Goal: Task Accomplishment & Management: Manage account settings

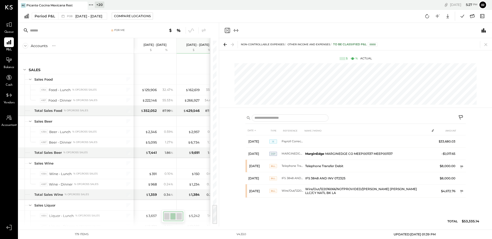
scroll to position [1507, 0]
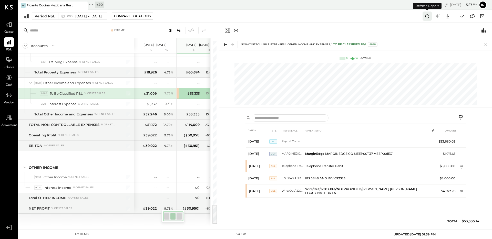
click at [425, 18] on icon at bounding box center [427, 16] width 7 height 7
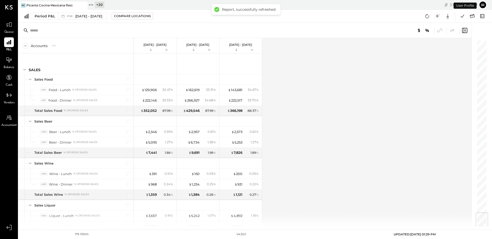
scroll to position [1456, 0]
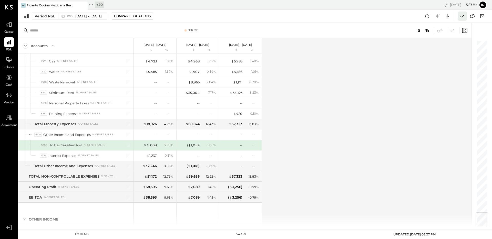
click at [461, 17] on icon at bounding box center [462, 16] width 7 height 7
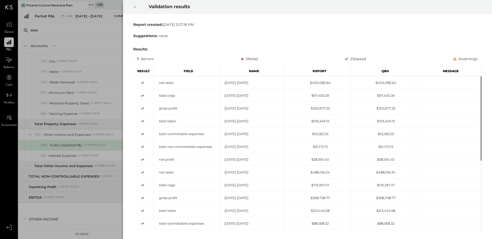
click at [135, 6] on icon at bounding box center [134, 7] width 3 height 6
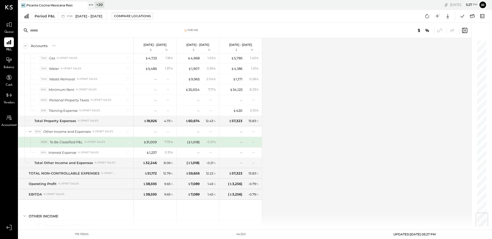
scroll to position [1465, 0]
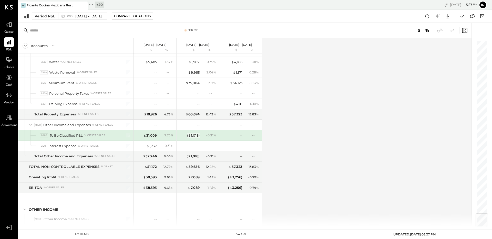
click at [196, 135] on div "( $ 1,018 )" at bounding box center [193, 135] width 13 height 5
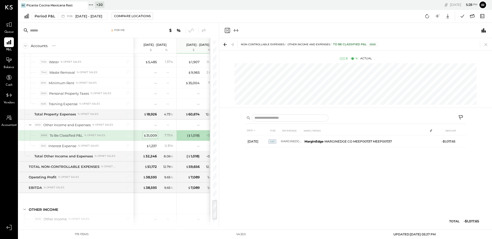
click at [151, 135] on div "$ 31,009" at bounding box center [149, 135] width 13 height 5
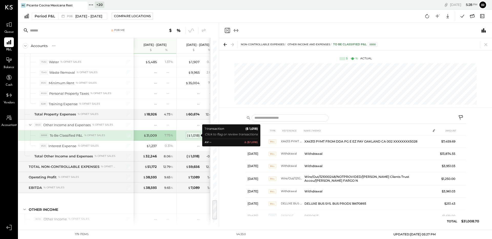
click at [190, 134] on span "$" at bounding box center [189, 135] width 3 height 4
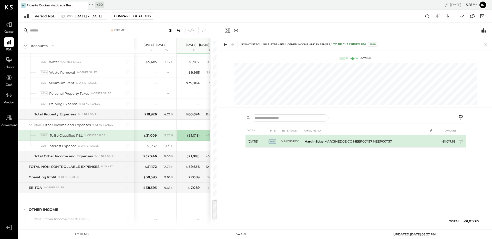
click at [367, 143] on td "MarginEdge MARGINEDGE CO MEEP001137 MEEP001137" at bounding box center [364, 141] width 125 height 12
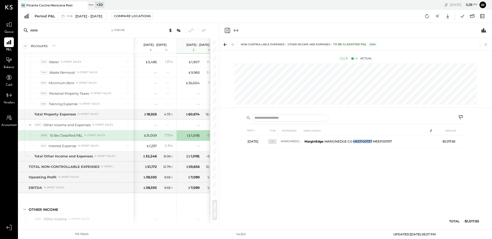
copy td "MEEP001137"
click at [428, 17] on icon at bounding box center [427, 16] width 7 height 7
click at [464, 18] on icon at bounding box center [462, 16] width 7 height 7
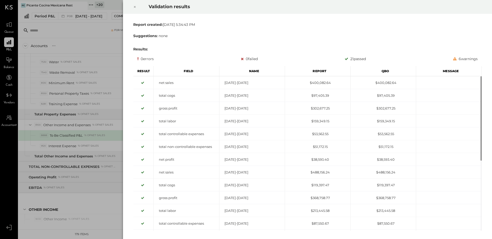
click at [135, 6] on icon at bounding box center [135, 7] width 2 height 2
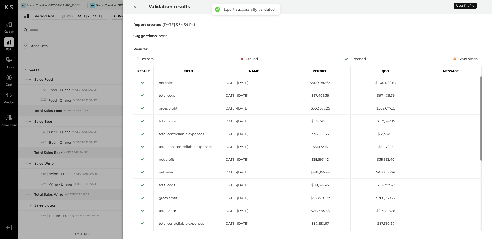
scroll to position [1456, 0]
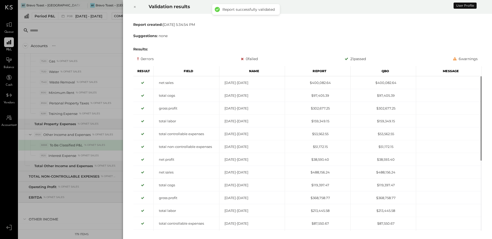
click at [199, 49] on div "Results:" at bounding box center [307, 49] width 348 height 5
click at [101, 53] on div "Validation results Report created: Wed Sep 10 2025 5:34:54 PM Suggestions: none…" at bounding box center [246, 119] width 492 height 239
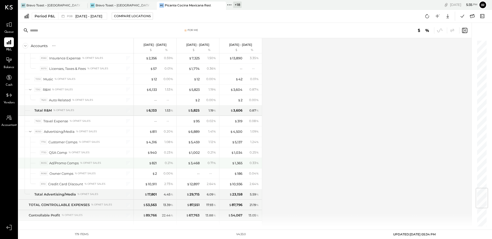
scroll to position [1242, 0]
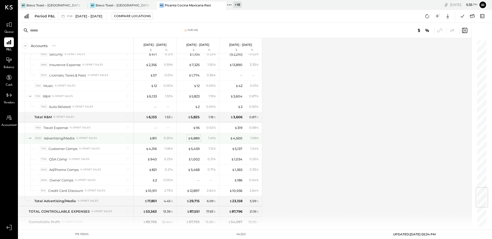
click at [193, 139] on div "$ 6,889" at bounding box center [194, 138] width 12 height 5
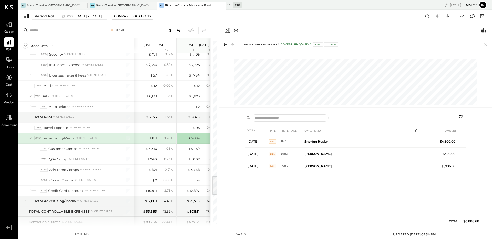
click at [264, 184] on div "DATE TYPE REFERENCE NAME / MEMO AMOUNT Jun 30, 25 Bill 1144 Snoring Husky $4,50…" at bounding box center [355, 177] width 220 height 103
click at [484, 42] on icon at bounding box center [485, 44] width 7 height 7
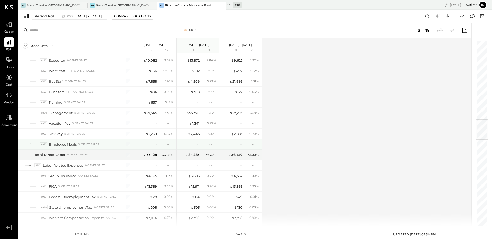
scroll to position [672, 0]
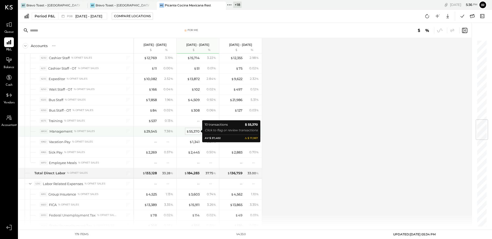
click at [198, 132] on div "$ 55,370" at bounding box center [192, 131] width 13 height 5
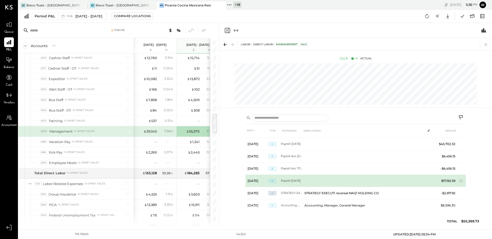
scroll to position [13, 0]
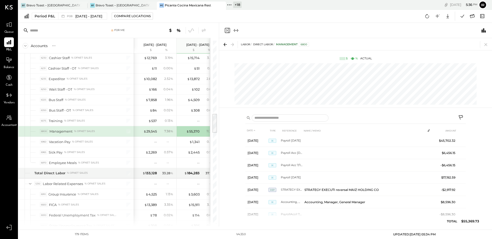
click at [475, 160] on div "DATE TYPE REFERENCE NAME / MEMO AMOUNT Jun 30, 25 JE Payroll Acc6/23-6/29R -$7,…" at bounding box center [355, 169] width 273 height 116
click at [226, 31] on icon "Close panel" at bounding box center [227, 30] width 6 height 6
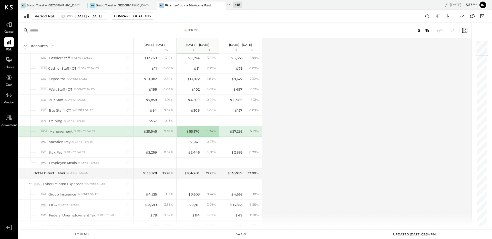
scroll to position [1507, 0]
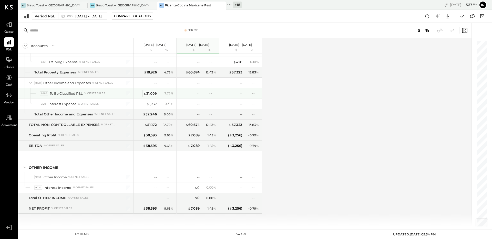
click at [152, 93] on div "$ 31,009" at bounding box center [149, 93] width 13 height 5
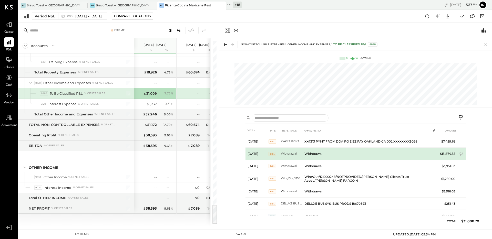
click at [447, 152] on td "$13,874.55" at bounding box center [447, 154] width 20 height 12
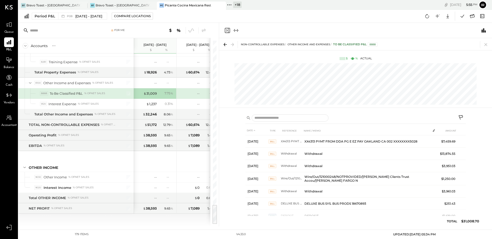
click at [229, 31] on icon "Close panel" at bounding box center [227, 30] width 6 height 6
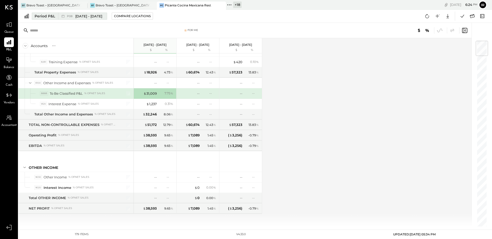
click at [67, 14] on div "P08 Aug 4 - 31, 2025" at bounding box center [84, 16] width 35 height 5
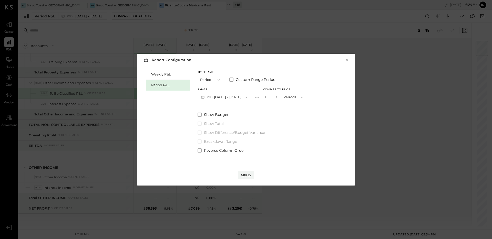
click at [224, 97] on button "P08 Aug 4 - 31, 2025" at bounding box center [223, 96] width 53 height 9
click at [229, 107] on span "[DATE] - [DATE]" at bounding box center [222, 108] width 24 height 4
click at [275, 96] on icon "button" at bounding box center [276, 97] width 3 height 3
type input "*"
click at [244, 176] on div "Apply" at bounding box center [245, 175] width 11 height 4
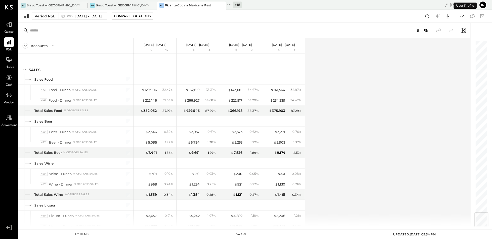
scroll to position [1456, 0]
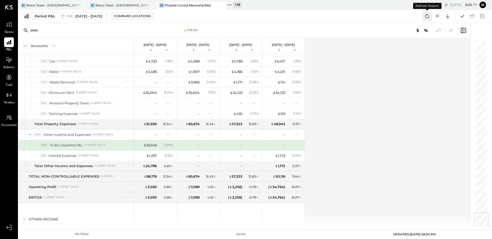
click at [426, 16] on icon at bounding box center [427, 16] width 7 height 7
click at [473, 16] on icon at bounding box center [472, 16] width 7 height 7
click at [464, 16] on icon at bounding box center [462, 16] width 7 height 7
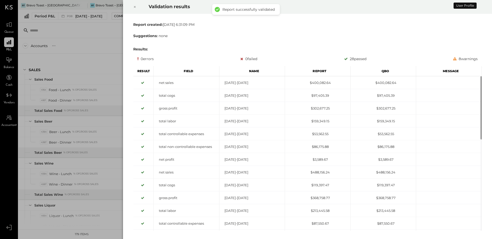
scroll to position [1456, 0]
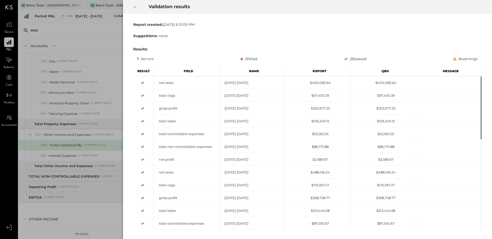
click at [133, 5] on icon at bounding box center [134, 7] width 3 height 6
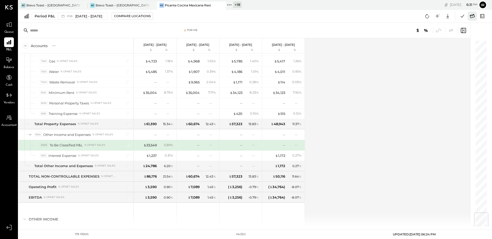
click at [469, 15] on icon at bounding box center [472, 16] width 7 height 7
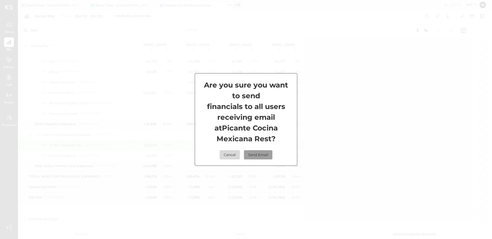
click at [257, 156] on button "Send Email" at bounding box center [258, 154] width 28 height 9
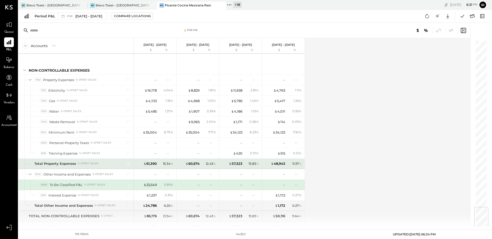
scroll to position [1409, 0]
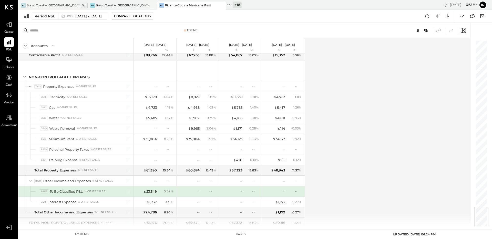
click at [44, 4] on div "Bravo Toast – [GEOGRAPHIC_DATA]" at bounding box center [53, 5] width 54 height 4
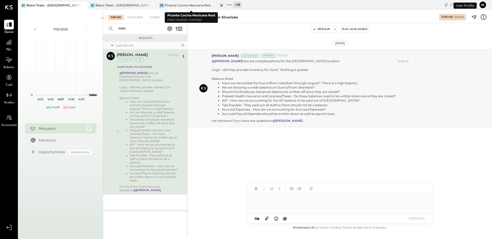
click at [220, 6] on icon at bounding box center [221, 5] width 6 height 6
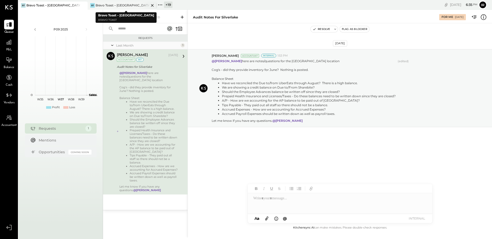
click at [152, 6] on icon at bounding box center [152, 5] width 6 height 6
click at [92, 4] on icon at bounding box center [91, 5] width 7 height 7
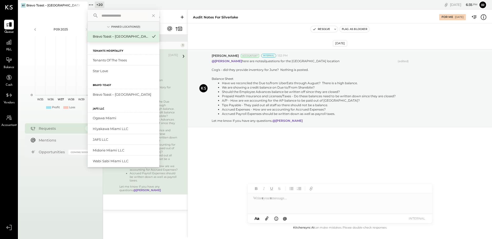
scroll to position [209, 0]
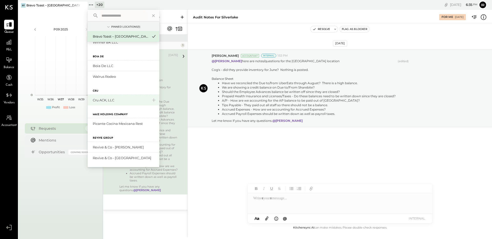
click at [127, 99] on div "Cru ACK, LLC" at bounding box center [120, 100] width 55 height 5
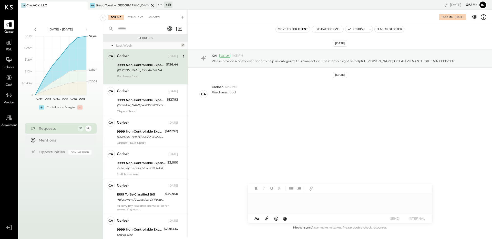
click at [153, 5] on icon at bounding box center [152, 5] width 6 height 6
click at [330, 31] on button "Re-Categorize" at bounding box center [328, 29] width 32 height 6
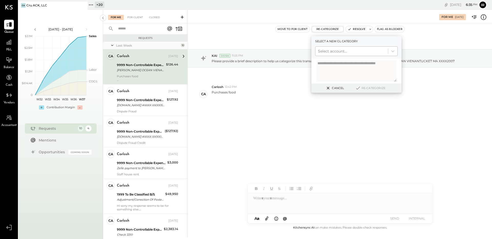
click at [328, 49] on div at bounding box center [351, 51] width 67 height 6
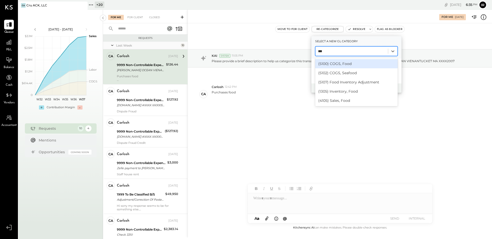
type input "****"
click at [333, 63] on div "(5100) COGS, Food" at bounding box center [356, 63] width 82 height 9
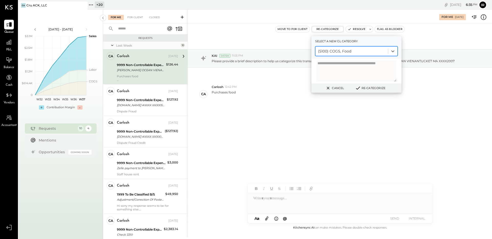
click at [373, 88] on button "Re-Categorize" at bounding box center [370, 88] width 34 height 6
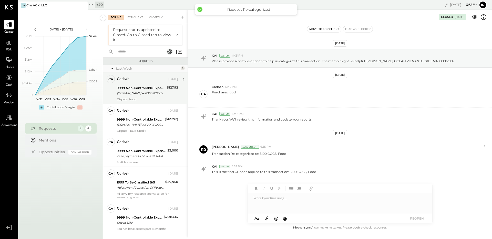
click at [143, 94] on div "BJS.COM #XXXX XX0005MARLBOROUGH MA XXXX5026" at bounding box center [141, 93] width 48 height 5
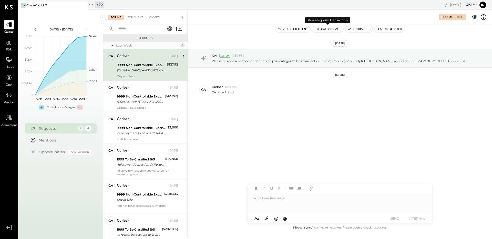
click at [327, 27] on button "Re-Categorize" at bounding box center [328, 29] width 32 height 6
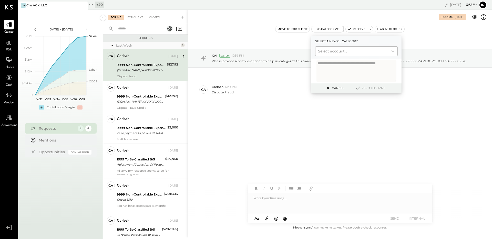
click at [336, 55] on div "Select account..." at bounding box center [351, 51] width 72 height 8
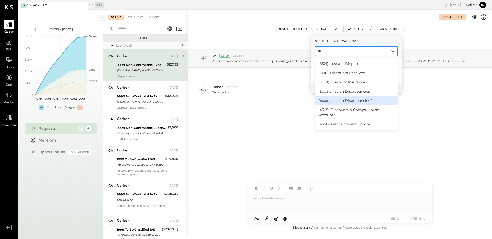
type input "*"
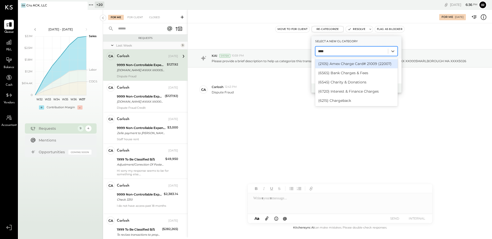
type input "*****"
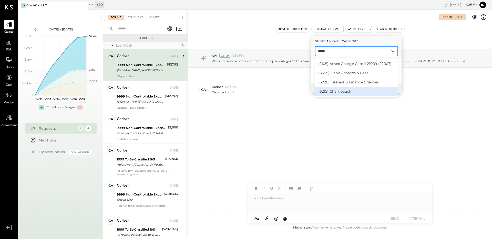
click at [352, 91] on div "(6215) Chargeback" at bounding box center [356, 91] width 82 height 9
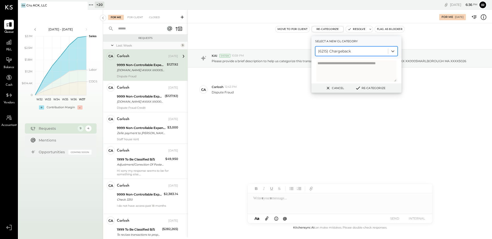
click at [374, 86] on button "Re-Categorize" at bounding box center [370, 88] width 34 height 6
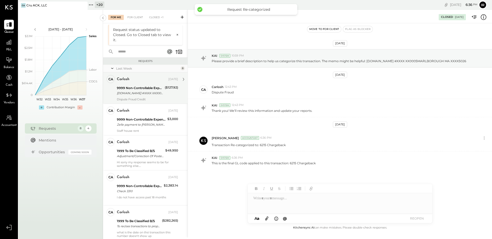
click at [134, 85] on div "Carlosh Sep 08, 2025 9999 Non-Controllable Expenses:Other Income and Expenses:T…" at bounding box center [147, 88] width 61 height 26
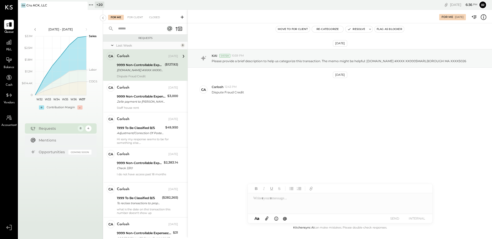
click at [155, 14] on div "For Me For Client Closed" at bounding box center [145, 17] width 85 height 14
click at [154, 16] on div "Closed" at bounding box center [155, 17] width 16 height 5
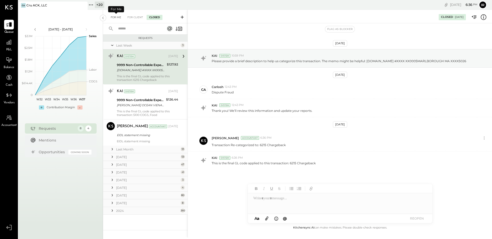
click at [117, 18] on div "For Me" at bounding box center [116, 17] width 16 height 5
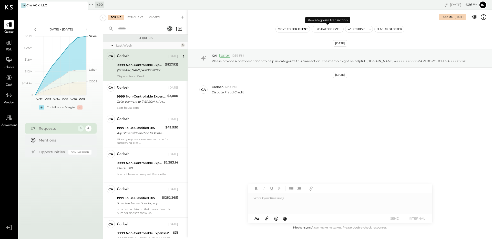
click at [326, 31] on button "Re-Categorize" at bounding box center [328, 29] width 32 height 6
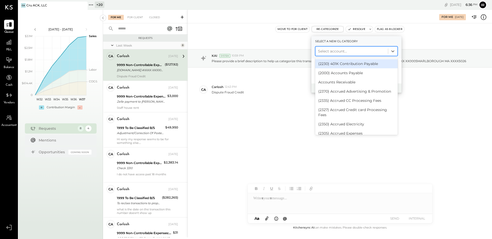
click at [338, 53] on div at bounding box center [351, 51] width 67 height 6
type input "******"
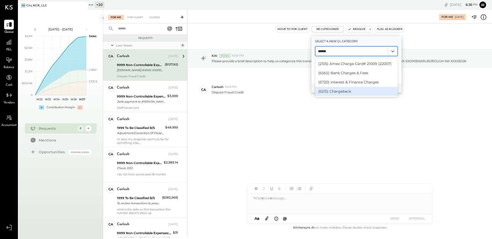
click at [342, 93] on div "(6215) Chargeback" at bounding box center [356, 91] width 82 height 9
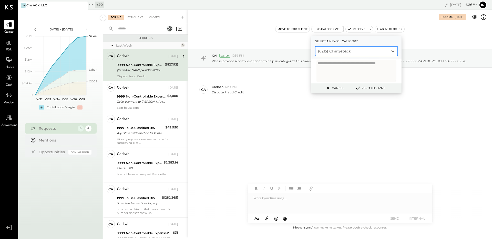
click at [378, 86] on button "Re-Categorize" at bounding box center [370, 88] width 34 height 6
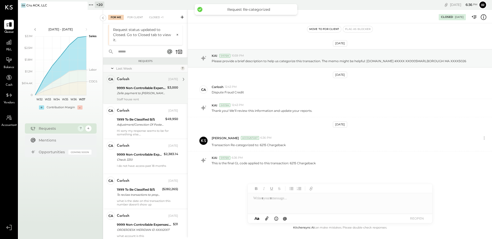
click at [124, 91] on div "Zelle payment to Francesco Occhipinti Conf# g487m0m71" at bounding box center [141, 93] width 49 height 5
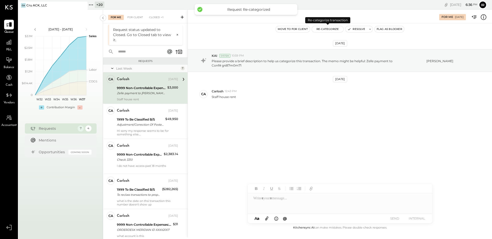
click at [330, 31] on button "Re-Categorize" at bounding box center [328, 29] width 32 height 6
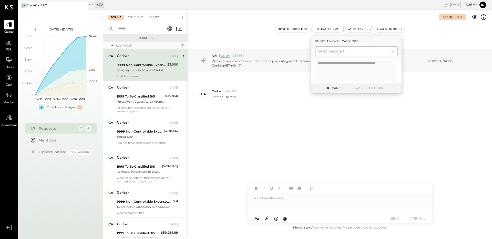
click at [339, 53] on div at bounding box center [351, 51] width 67 height 6
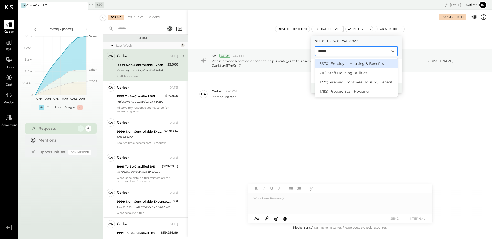
type input "*******"
click at [381, 64] on div "(5670) Employee Housing & Benefits" at bounding box center [356, 63] width 82 height 9
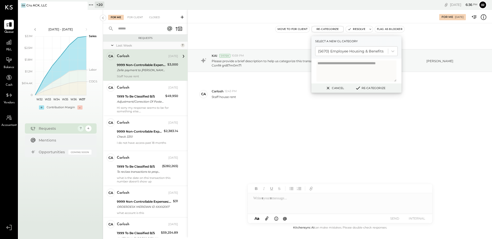
click at [374, 87] on button "Re-Categorize" at bounding box center [370, 88] width 34 height 6
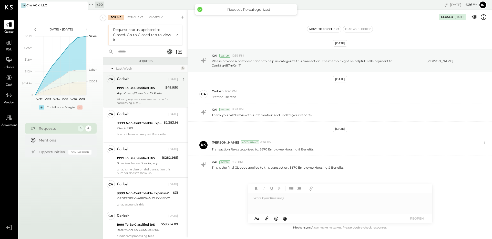
click at [148, 98] on div "Hi sorry my response seems to be for something else. the only amount equaling t…" at bounding box center [147, 101] width 61 height 7
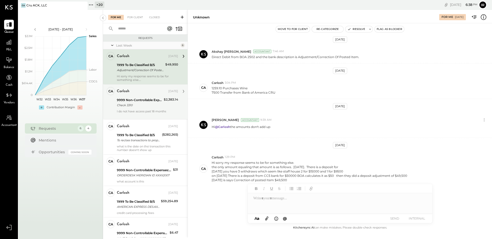
click at [141, 95] on div "Carlosh Sep 08, 2025" at bounding box center [147, 91] width 61 height 7
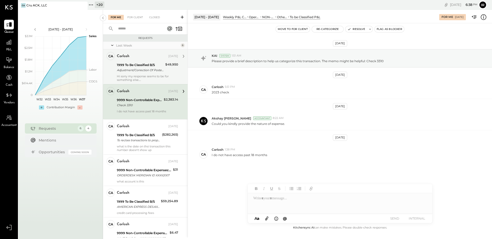
click at [147, 109] on div "Carlosh Sep 08, 2025 9999 Non-Controllable Expenses:Other Income and Expenses:T…" at bounding box center [147, 102] width 61 height 30
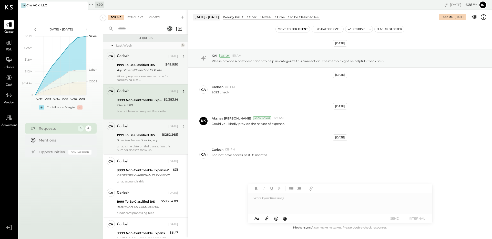
click at [159, 135] on div "1999 To Be Classified B/S" at bounding box center [139, 135] width 44 height 5
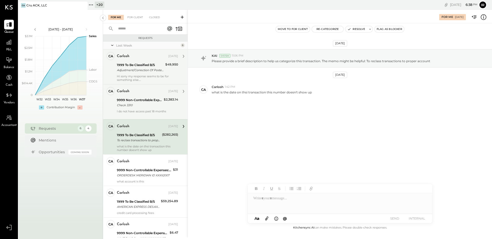
click at [156, 111] on div "I do not have access past 18 months" at bounding box center [147, 113] width 61 height 7
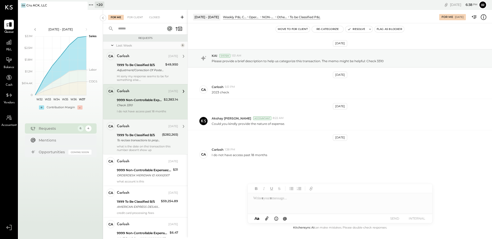
click at [154, 140] on div "To reclass transactions to proper account" at bounding box center [139, 140] width 44 height 5
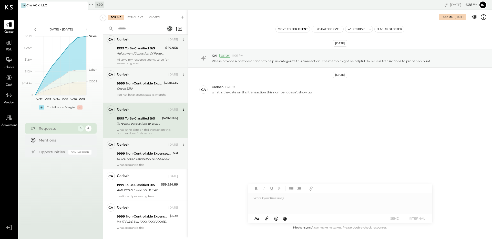
scroll to position [26, 0]
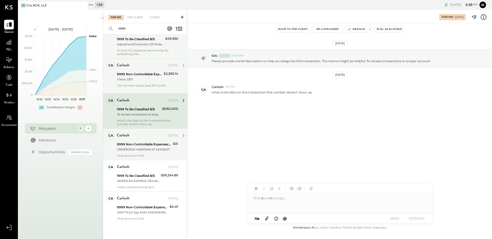
drag, startPoint x: 150, startPoint y: 141, endPoint x: 156, endPoint y: 139, distance: 6.6
click at [150, 141] on div "Carlosh Sep 08, 2025 9999 Non-Controllable Expenses:Other Income and Expenses:T…" at bounding box center [147, 144] width 61 height 26
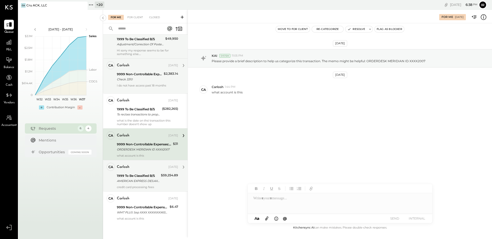
click at [155, 173] on div "1999 To Be Classified B/S AMERICAN EXPRESS DES:AXP DISCNT ID:2201947637 INDN:CR…" at bounding box center [138, 178] width 43 height 11
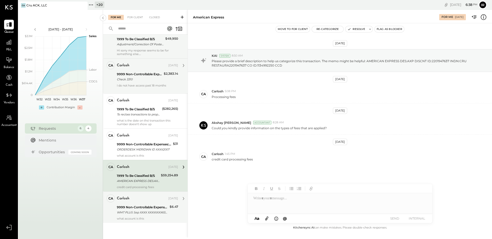
click at [147, 205] on div "9999 Non-Controllable Expenses:Other Income and Expenses:To be Classified P&L" at bounding box center [142, 207] width 51 height 5
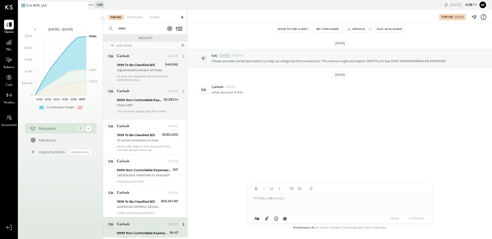
click at [141, 67] on div "1999 To Be Classified B/S" at bounding box center [140, 64] width 47 height 5
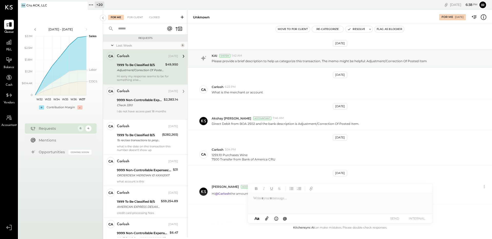
scroll to position [67, 0]
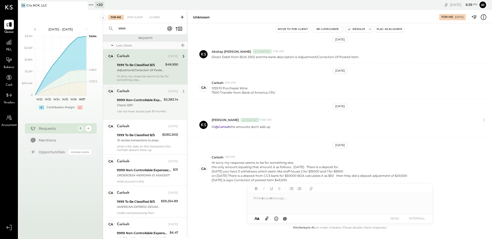
click at [160, 114] on div at bounding box center [147, 115] width 61 height 4
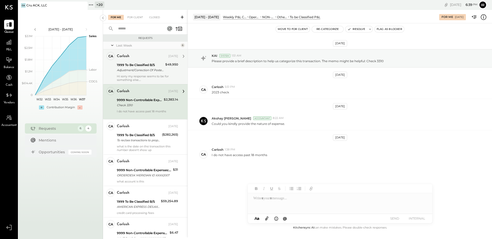
click at [142, 65] on div "1999 To Be Classified B/S" at bounding box center [140, 64] width 47 height 5
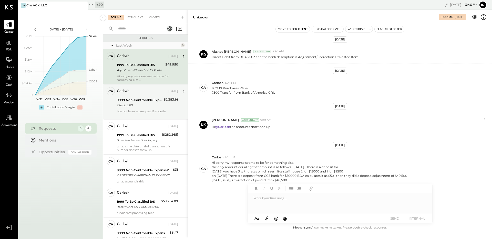
click at [134, 68] on div "Adjustment/Correction Of Posted Item" at bounding box center [140, 70] width 47 height 5
click at [141, 103] on div "Check 3310" at bounding box center [139, 105] width 45 height 5
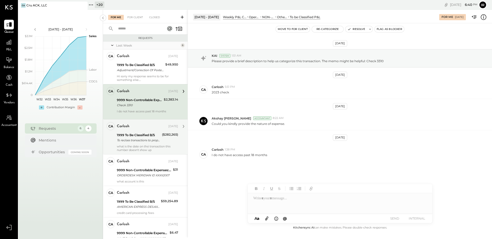
click at [139, 140] on div "To reclass transactions to proper account" at bounding box center [139, 140] width 44 height 5
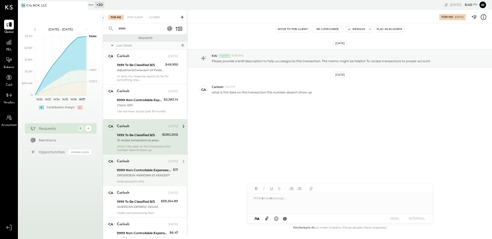
click at [171, 176] on div "9999 Non-Controllable Expenses:Other Income and Expenses:To be Classified P&L O…" at bounding box center [147, 172] width 61 height 11
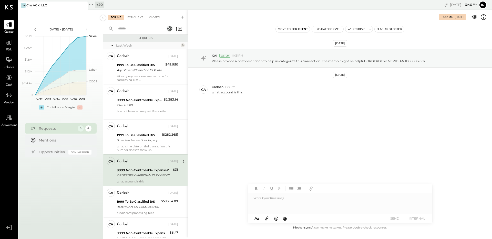
scroll to position [26, 0]
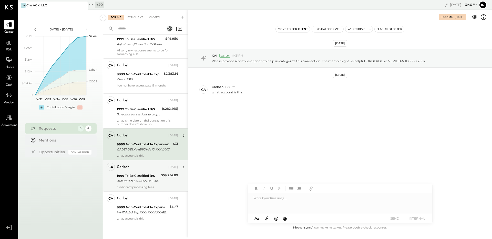
click at [153, 161] on div "Ca Carlosh Owner Carlosh Sep 08, 2025 1999 To Be Classified B/S AMERICAN EXPRES…" at bounding box center [145, 176] width 85 height 32
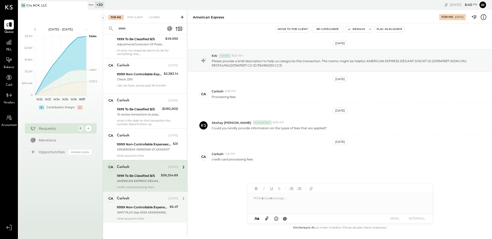
click at [154, 210] on div "9999 Non-Controllable Expenses:Other Income and Expenses:To be Classified P&L" at bounding box center [142, 207] width 51 height 5
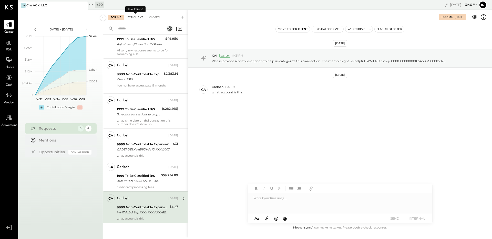
click at [133, 17] on div "For Client" at bounding box center [135, 17] width 21 height 5
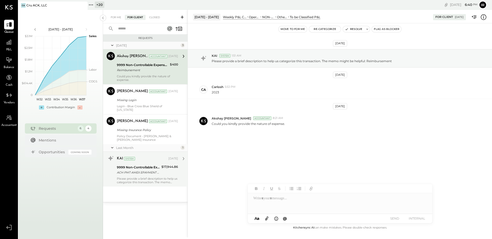
click at [154, 185] on div "KAI System Aug 05, 2025 9999 Non-Controllable Expenses:Other Income and Expense…" at bounding box center [145, 169] width 85 height 35
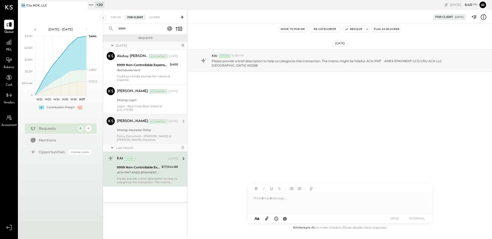
click at [156, 128] on div "Missing Insurance Policy" at bounding box center [147, 130] width 60 height 5
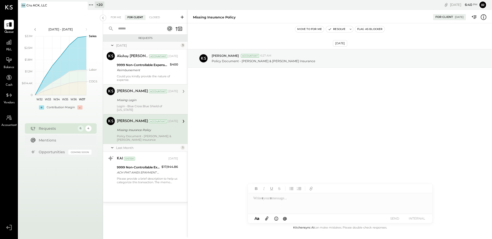
click at [155, 103] on div "Harsh Talajiya Accountant Feb 19, 2025 Missing Login Login - Blue Cross Blue Sh…" at bounding box center [147, 99] width 61 height 25
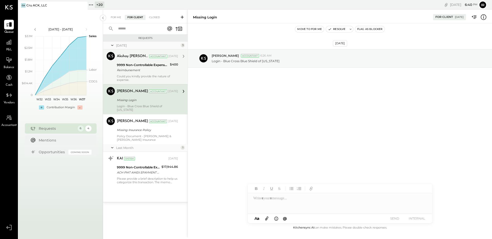
click at [160, 73] on div "Akshay koshti Accountant Feb 18, 2025 9999 Non-Controllable Expenses:Other Inco…" at bounding box center [147, 67] width 61 height 30
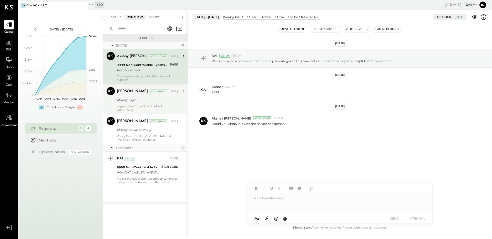
click at [162, 98] on div "Missing Login" at bounding box center [147, 100] width 60 height 5
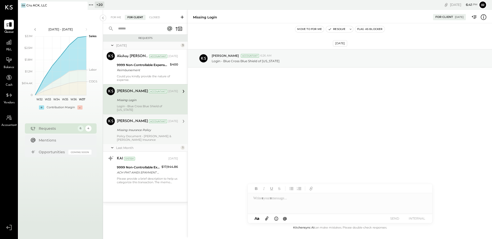
click at [157, 130] on div "Missing Insurance Policy" at bounding box center [147, 130] width 60 height 5
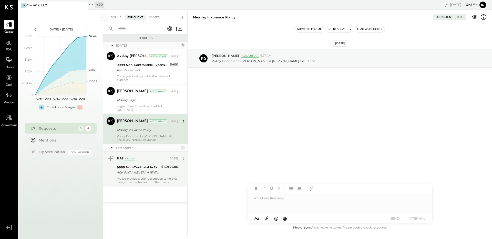
click at [159, 164] on div "KAI System Aug 05, 2025 9999 Non-Controllable Expenses:Other Income and Expense…" at bounding box center [147, 169] width 61 height 30
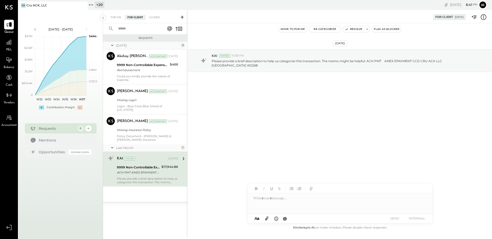
click at [247, 99] on div "Jun 11th, 2025 KAI System 10:58 PM Please provide a brief description to help u…" at bounding box center [340, 73] width 304 height 74
click at [117, 19] on div "For Me" at bounding box center [116, 17] width 16 height 5
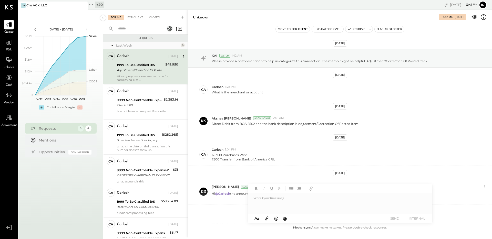
scroll to position [67, 0]
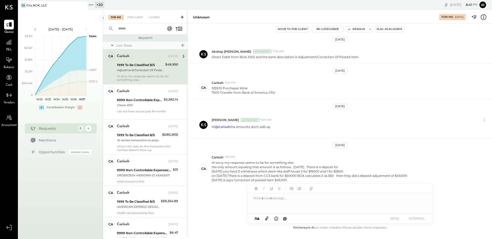
click at [146, 69] on div "Adjustment/Correction Of Posted Item" at bounding box center [140, 70] width 47 height 5
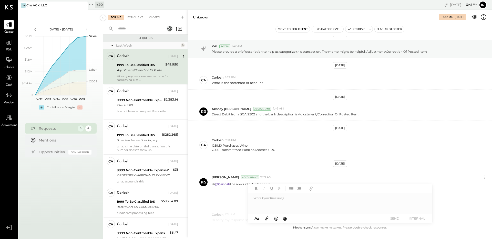
scroll to position [67, 0]
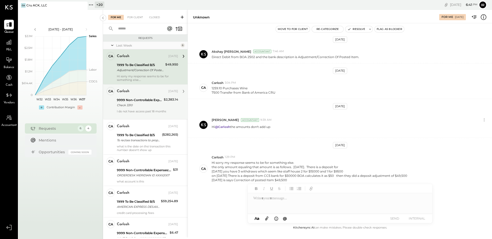
click at [143, 104] on div "Check 3310" at bounding box center [139, 105] width 45 height 5
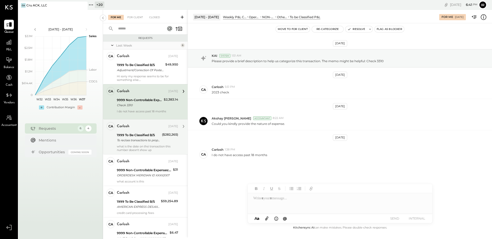
click at [153, 132] on div "Carlosh Sep 08, 2025 1999 To Be Classified B/S To reclass transactions to prope…" at bounding box center [147, 137] width 61 height 30
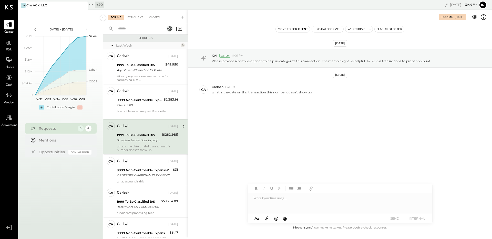
click at [156, 142] on div "To reclass transactions to proper account" at bounding box center [139, 140] width 44 height 5
click at [265, 115] on div "Mar 16th, 2025 KAI System 11:06 PM Please provide a brief description to help u…" at bounding box center [340, 86] width 304 height 101
click at [245, 111] on div "Mar 16th, 2025 KAI System 11:06 PM Please provide a brief description to help u…" at bounding box center [340, 86] width 304 height 101
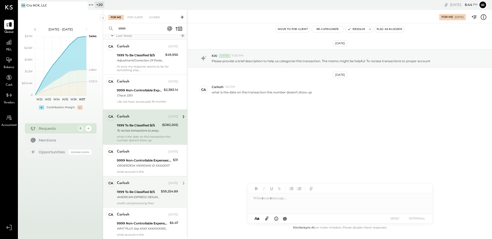
scroll to position [26, 0]
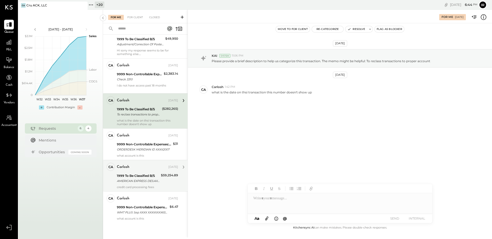
click at [148, 176] on div "1999 To Be Classified B/S" at bounding box center [138, 175] width 43 height 5
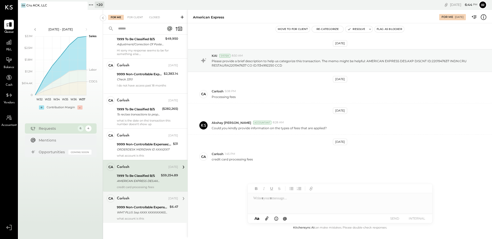
click at [144, 202] on div "Carlosh Sep 08, 2025" at bounding box center [147, 198] width 61 height 7
